Goal: Task Accomplishment & Management: Complete application form

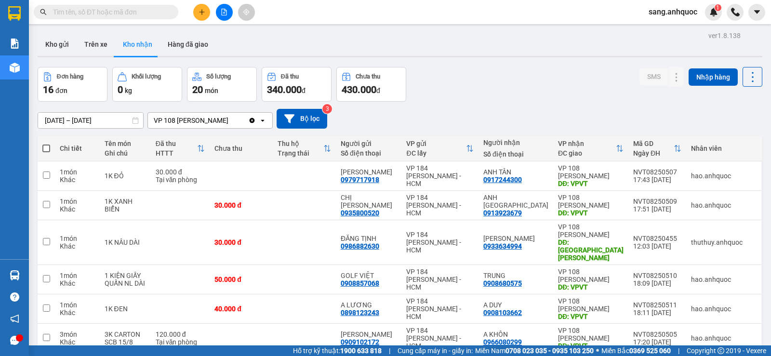
click at [131, 12] on input "text" at bounding box center [110, 12] width 114 height 11
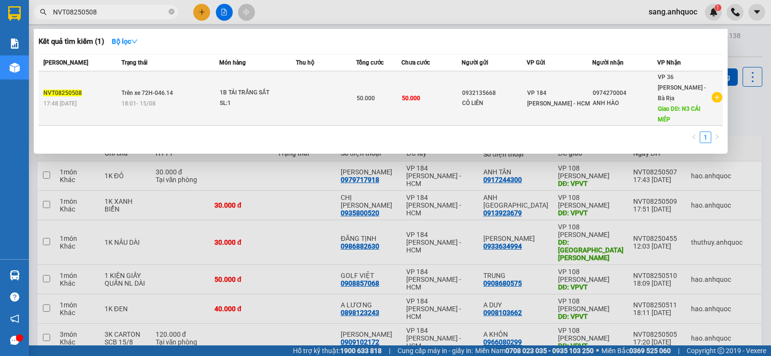
type input "NVT08250508"
click at [278, 91] on div "1B TẢI TRẮNG SẮT" at bounding box center [256, 93] width 72 height 11
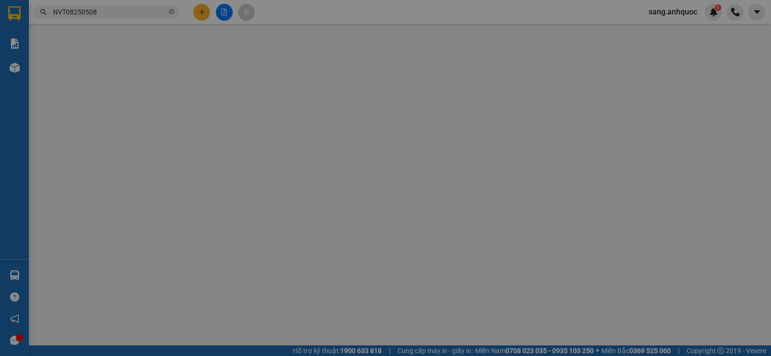
type input "0932135668"
type input "CÔ LIÊN"
type input "0974270004"
type input "ANH HÀO"
type input "N3 CÁI MÉP"
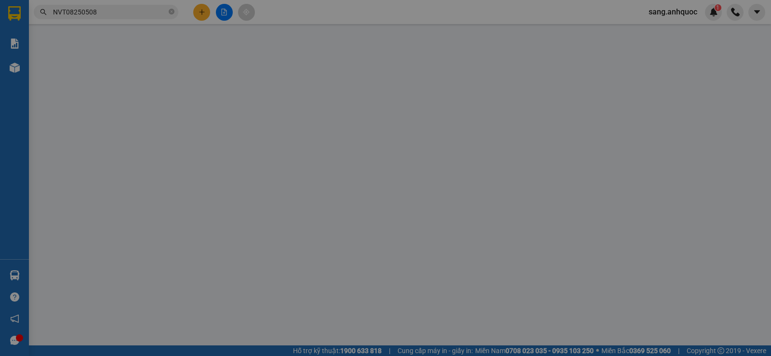
type input "50.000"
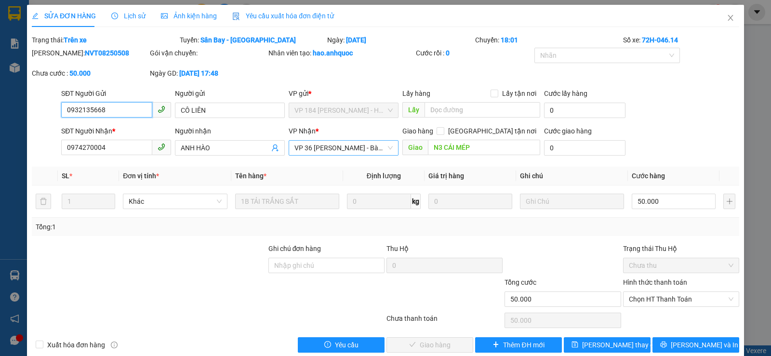
click at [326, 143] on span "VP 36 [PERSON_NAME] - Bà Rịa" at bounding box center [343, 148] width 98 height 14
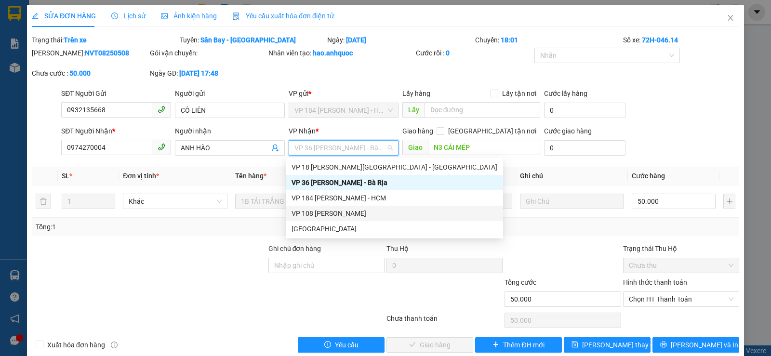
click at [328, 210] on div "VP 108 [PERSON_NAME]" at bounding box center [394, 213] width 206 height 11
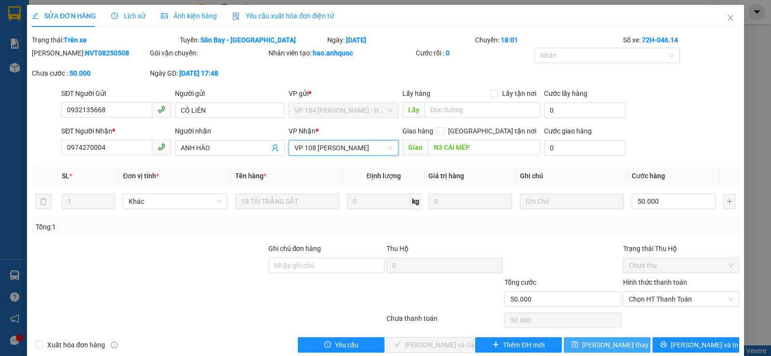
click at [619, 343] on span "[PERSON_NAME] thay đổi" at bounding box center [620, 345] width 77 height 11
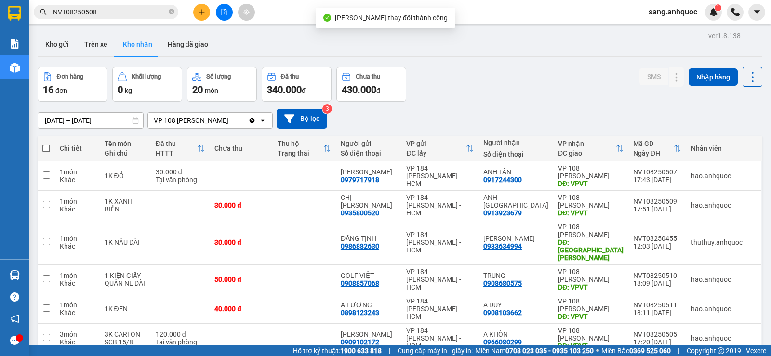
click at [111, 10] on input "NVT08250508" at bounding box center [110, 12] width 114 height 11
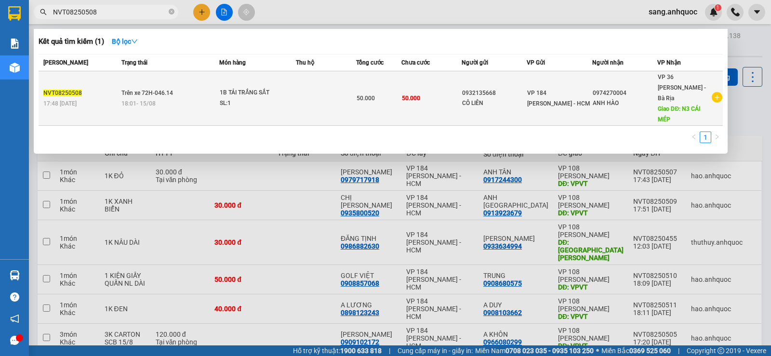
click at [304, 97] on td at bounding box center [326, 98] width 60 height 54
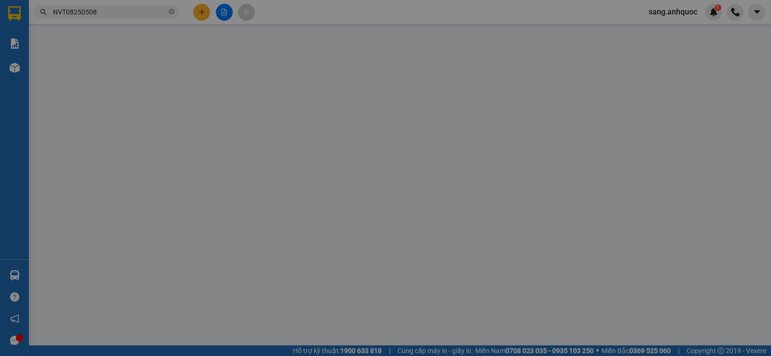
type input "0932135668"
type input "CÔ LIÊN"
type input "0974270004"
type input "ANH HÀO"
type input "N3 CÁI MÉP"
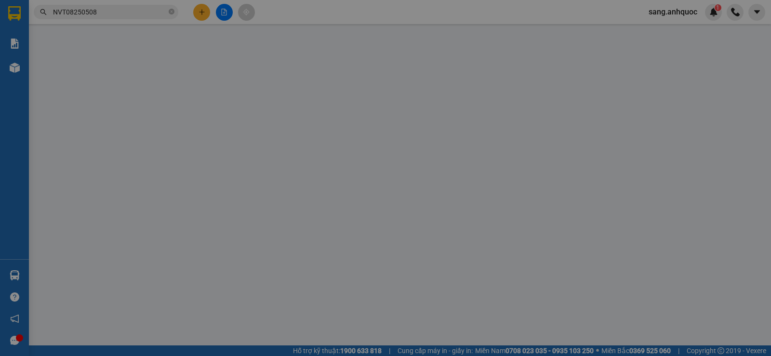
type input "50.000"
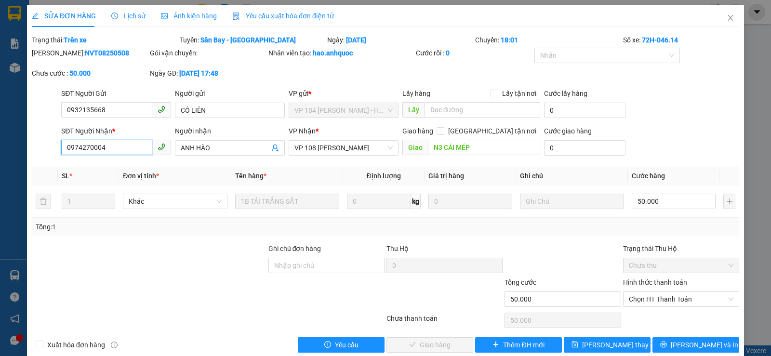
drag, startPoint x: 115, startPoint y: 141, endPoint x: 51, endPoint y: 142, distance: 64.1
click at [52, 142] on div "SĐT Người Nhận * 0974270004 0974270004 Người nhận ANH HÀO VP Nhận * VP 108 [PER…" at bounding box center [385, 143] width 709 height 34
type input "0904331114"
drag, startPoint x: 216, startPoint y: 147, endPoint x: 134, endPoint y: 143, distance: 82.5
click at [138, 144] on div "SĐT Người Nhận * 0904331114 Người nhận ANH HÀO ANH HÀO VP Nhận * VP 108 [PERSON…" at bounding box center [400, 143] width 682 height 34
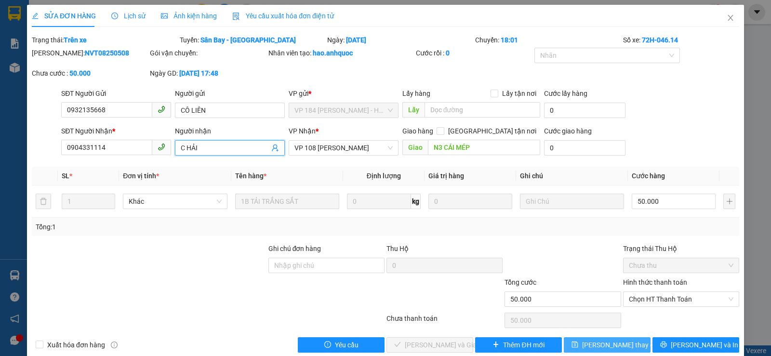
type input "C HẢI"
click at [607, 344] on span "[PERSON_NAME] thay đổi" at bounding box center [620, 345] width 77 height 11
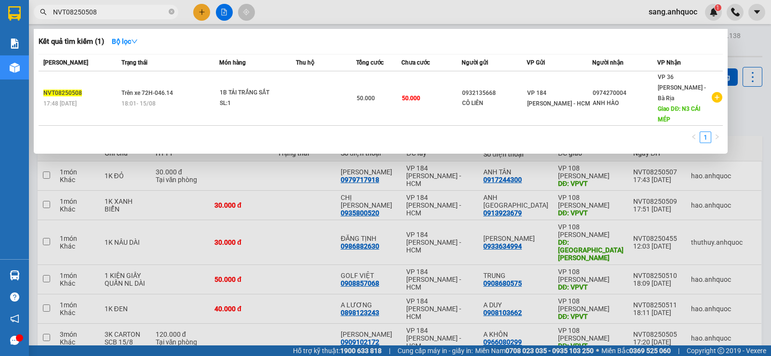
click at [119, 13] on input "NVT08250508" at bounding box center [110, 12] width 114 height 11
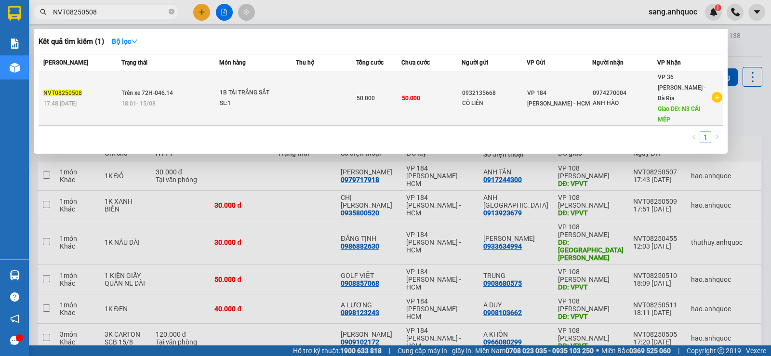
click at [319, 89] on td at bounding box center [326, 98] width 60 height 54
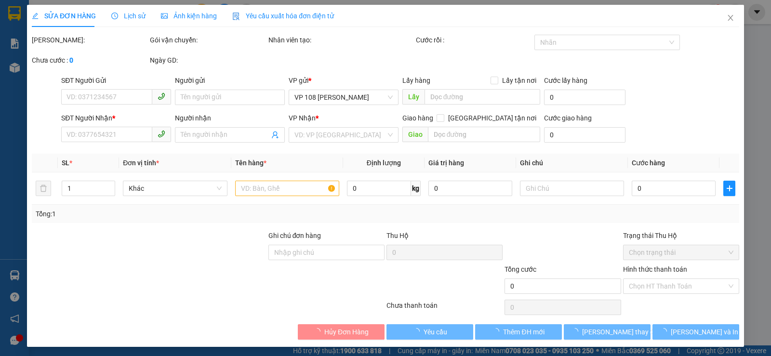
type input "0932135668"
type input "CÔ LIÊN"
type input "0904331114"
type input "C HẢI"
type input "N3 CÁI MÉP"
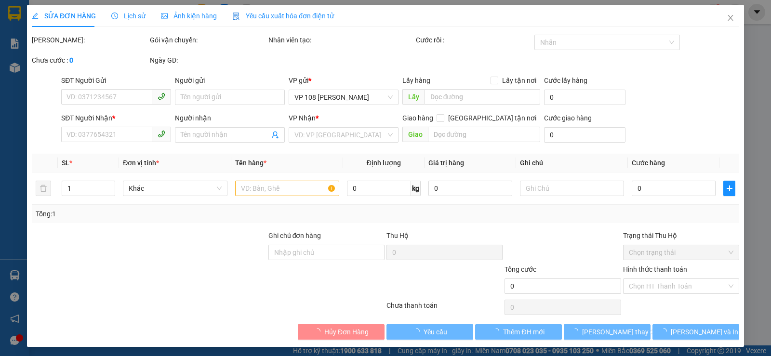
type input "50.000"
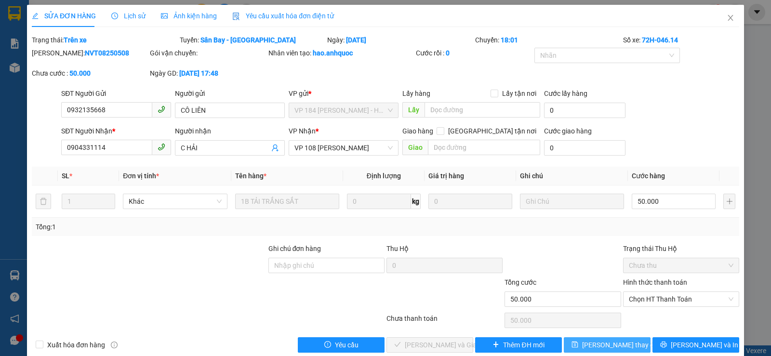
click at [619, 345] on span "[PERSON_NAME] thay đổi" at bounding box center [620, 345] width 77 height 11
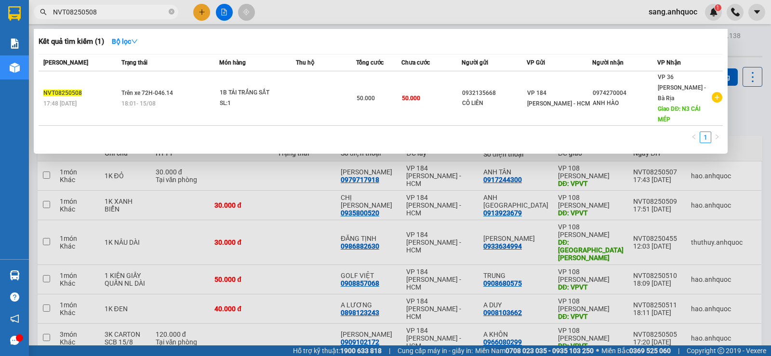
click at [119, 11] on input "NVT08250508" at bounding box center [110, 12] width 114 height 11
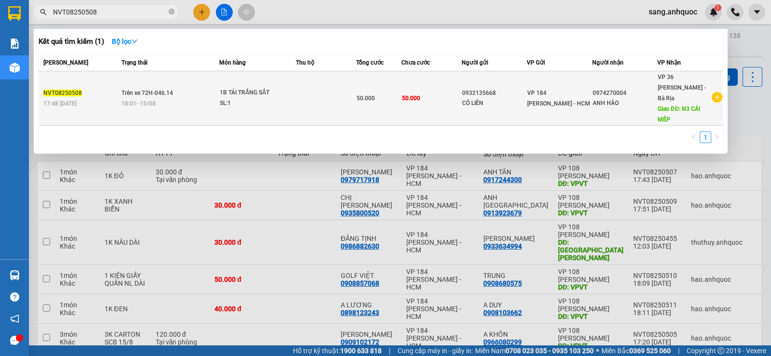
click at [314, 99] on td at bounding box center [326, 98] width 60 height 54
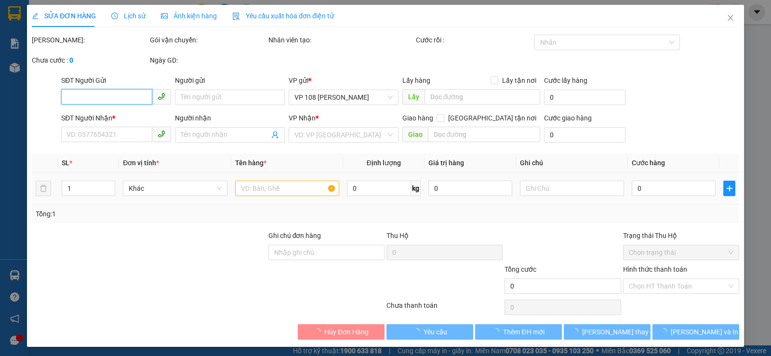
type input "0932135668"
type input "CÔ LIÊN"
type input "0904331114"
type input "C HẢI"
type input "50.000"
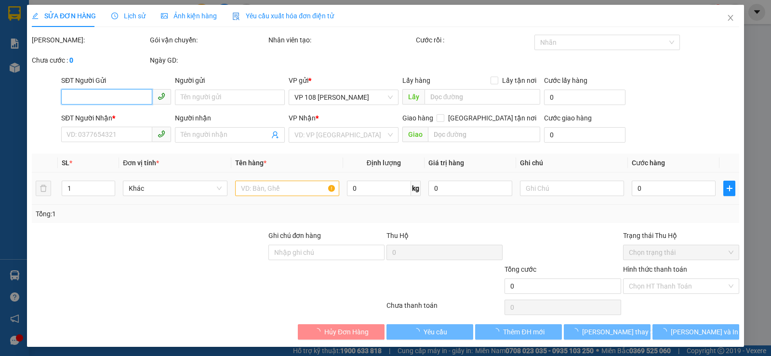
type input "50.000"
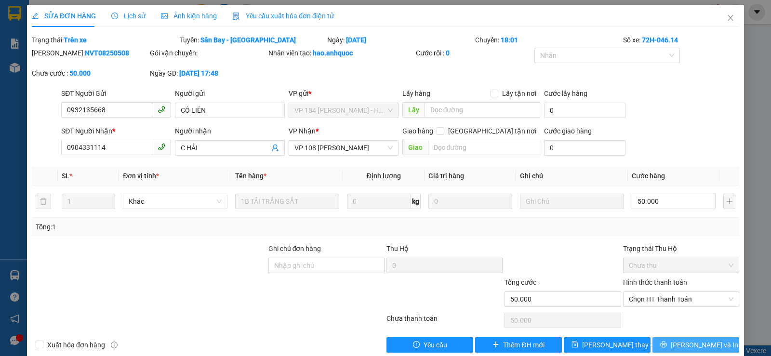
click at [686, 345] on span "[PERSON_NAME] và In" at bounding box center [703, 345] width 67 height 11
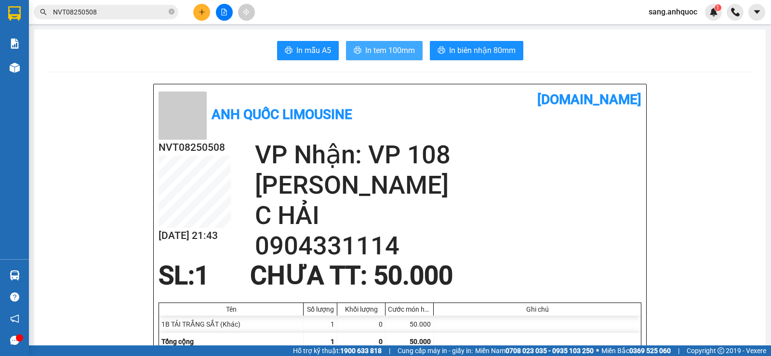
click at [378, 53] on span "In tem 100mm" at bounding box center [390, 50] width 50 height 12
